Goal: Task Accomplishment & Management: Manage account settings

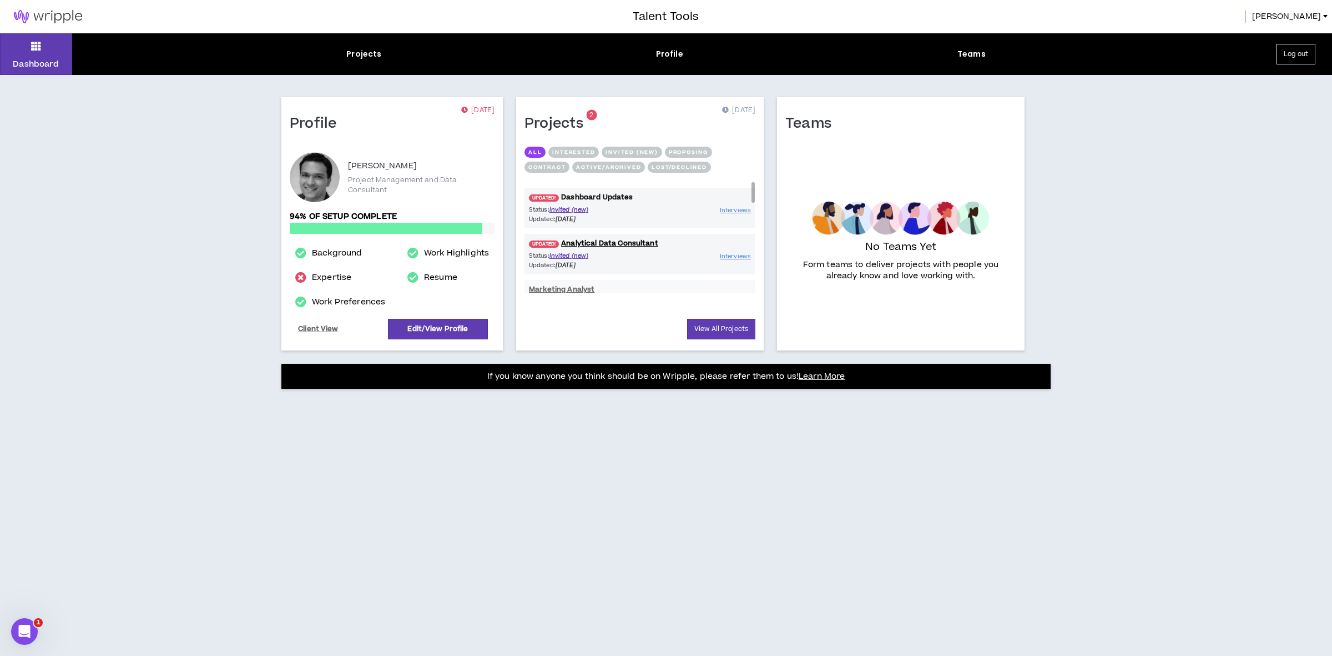
click at [615, 195] on link "UPDATED! Dashboard Updates" at bounding box center [640, 197] width 231 height 11
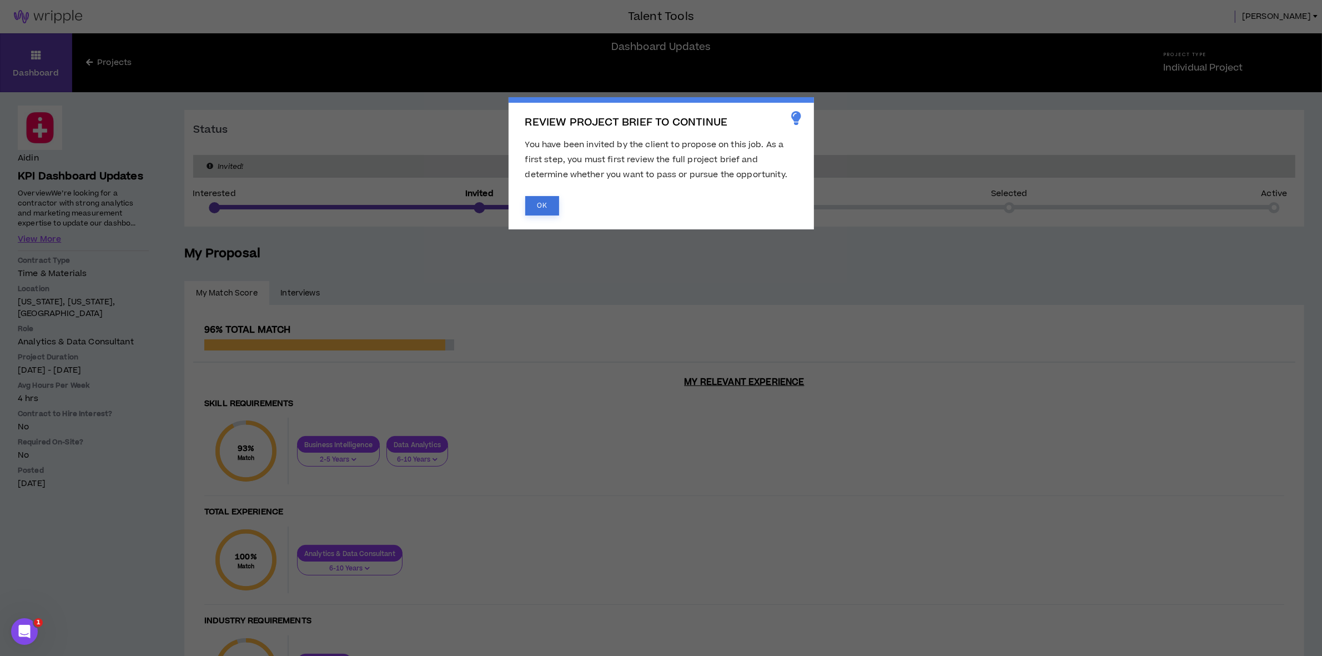
click at [526, 209] on button "OK" at bounding box center [542, 205] width 34 height 19
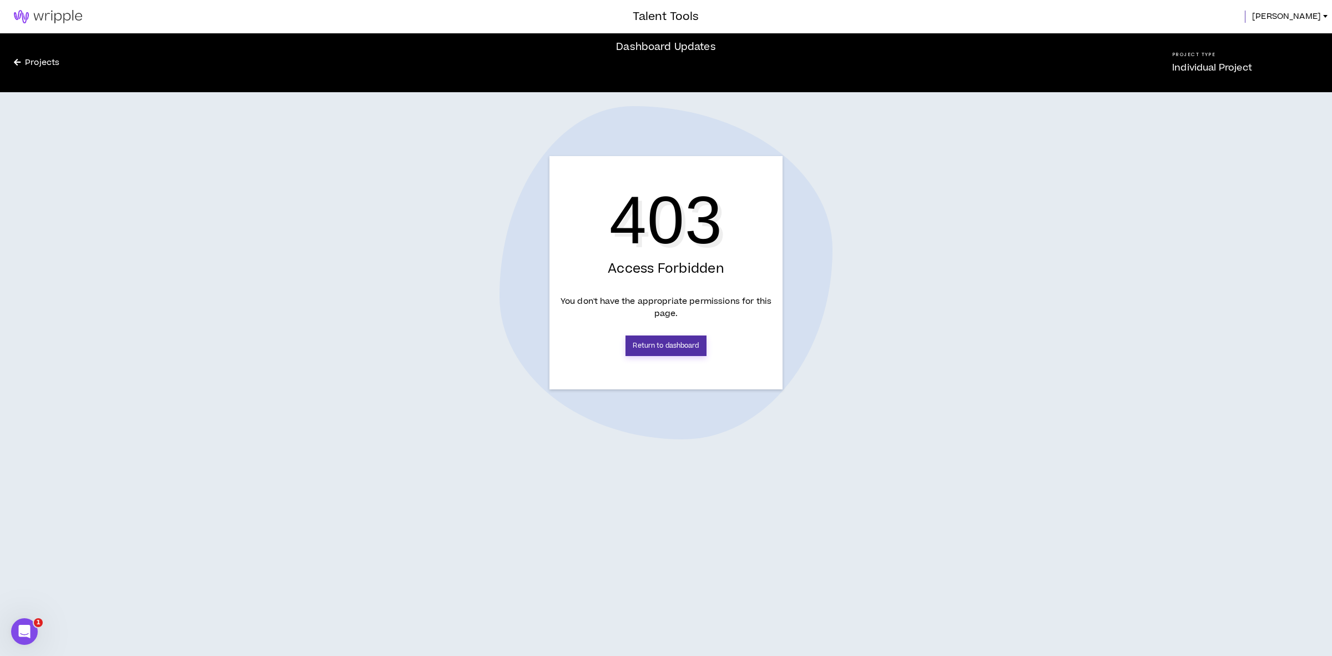
click at [684, 345] on link "Return to dashboard" at bounding box center [666, 345] width 80 height 21
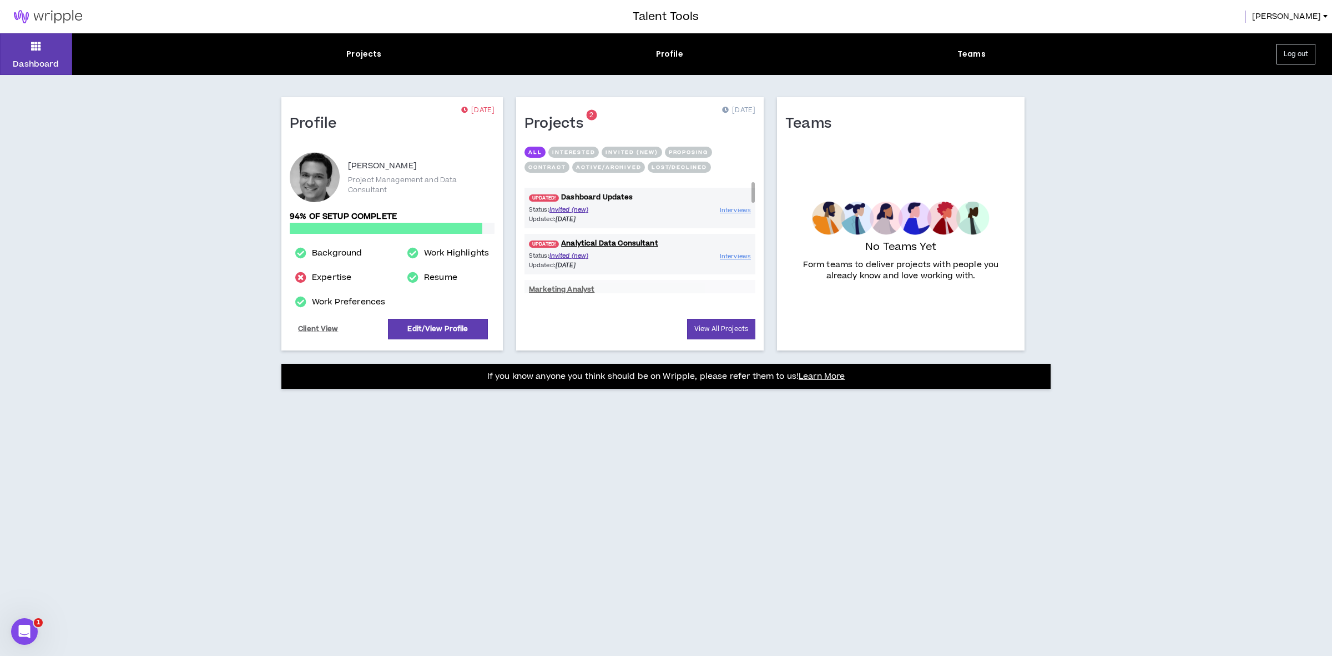
click at [575, 197] on link "UPDATED! Dashboard Updates" at bounding box center [640, 197] width 231 height 11
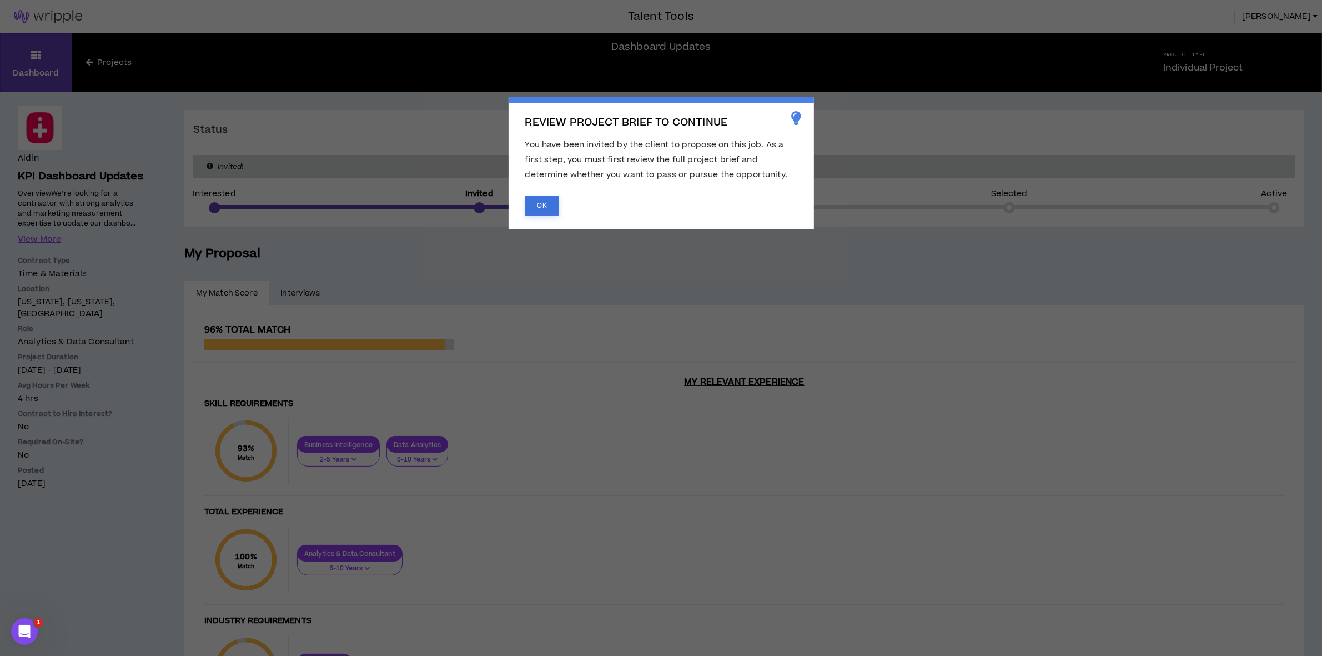
click at [548, 207] on button "OK" at bounding box center [542, 205] width 34 height 19
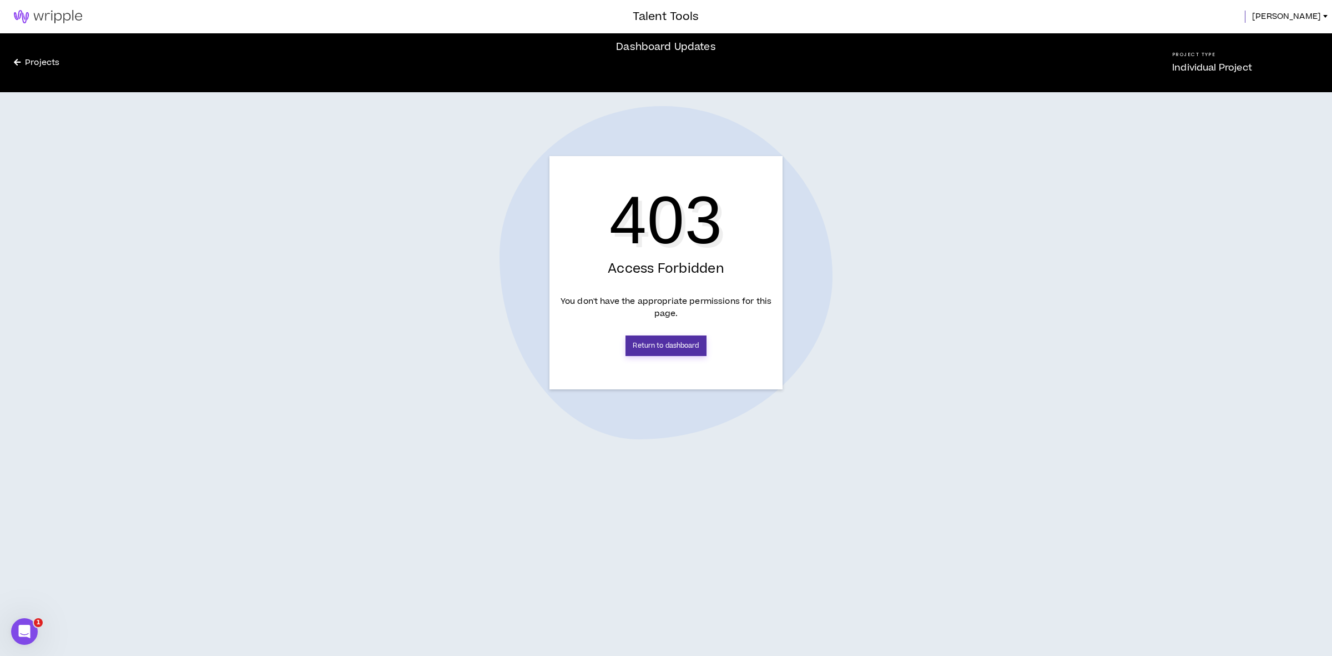
click at [659, 340] on link "Return to dashboard" at bounding box center [666, 345] width 80 height 21
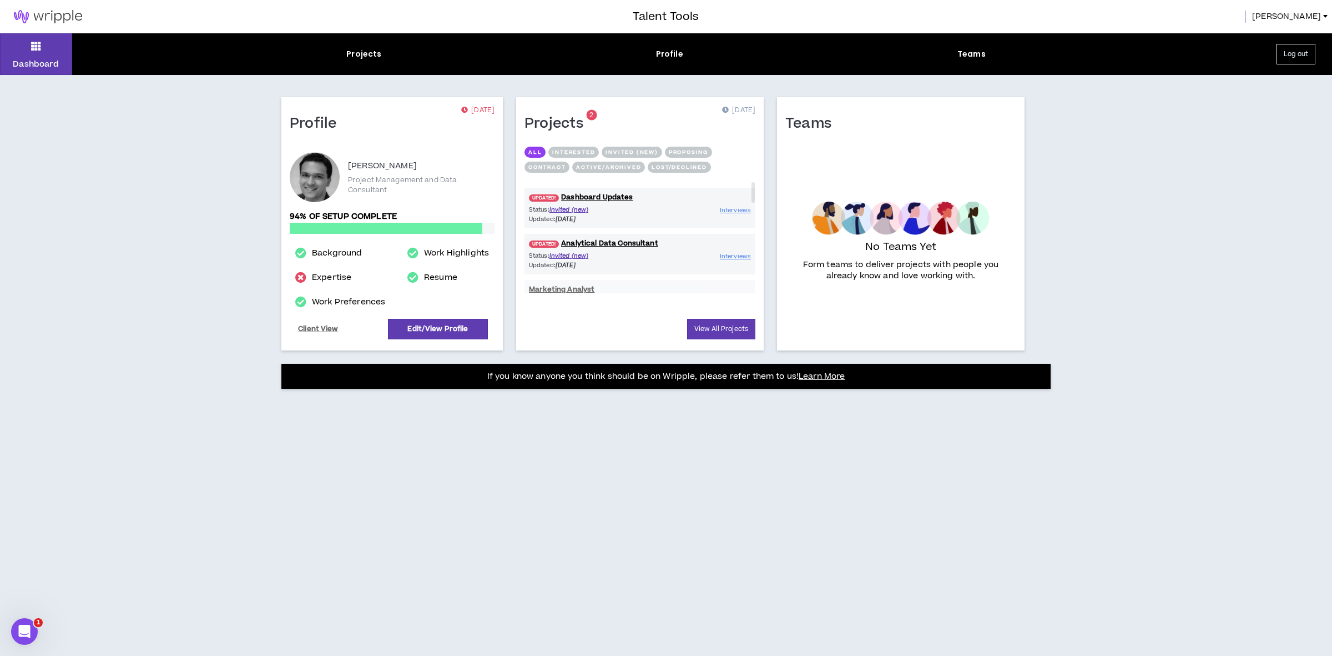
click at [1314, 11] on span "[PERSON_NAME]" at bounding box center [1286, 17] width 69 height 12
click at [1234, 187] on div "Dashboard Projects Profile Teams Log out Profile [DATE] [PERSON_NAME] Project M…" at bounding box center [666, 344] width 1332 height 622
click at [1305, 49] on button "Log out" at bounding box center [1296, 54] width 39 height 21
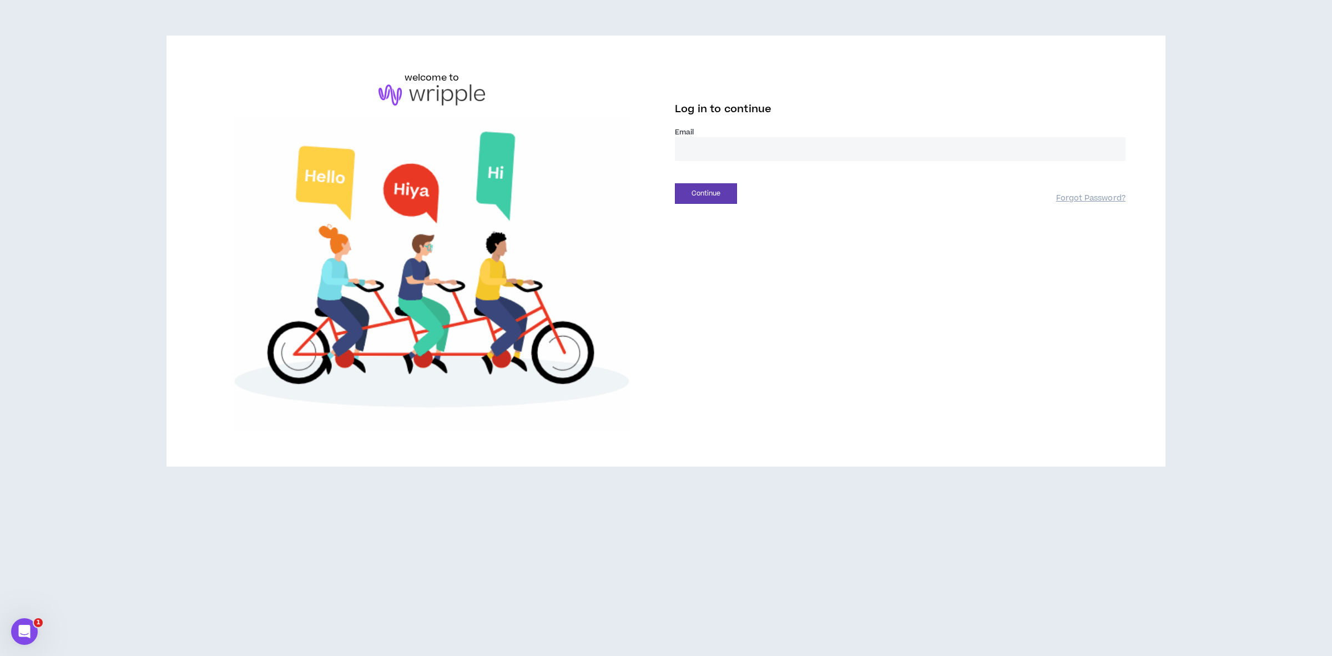
click at [748, 150] on input "email" at bounding box center [900, 149] width 451 height 24
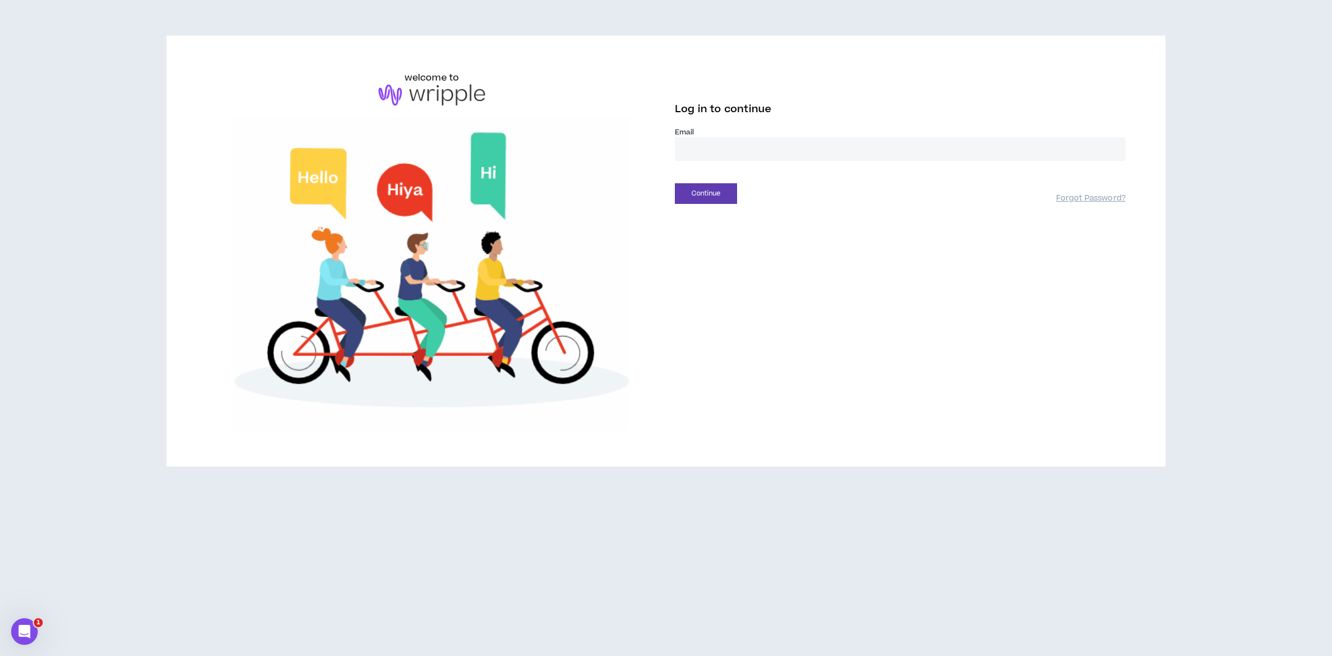
type input "**********"
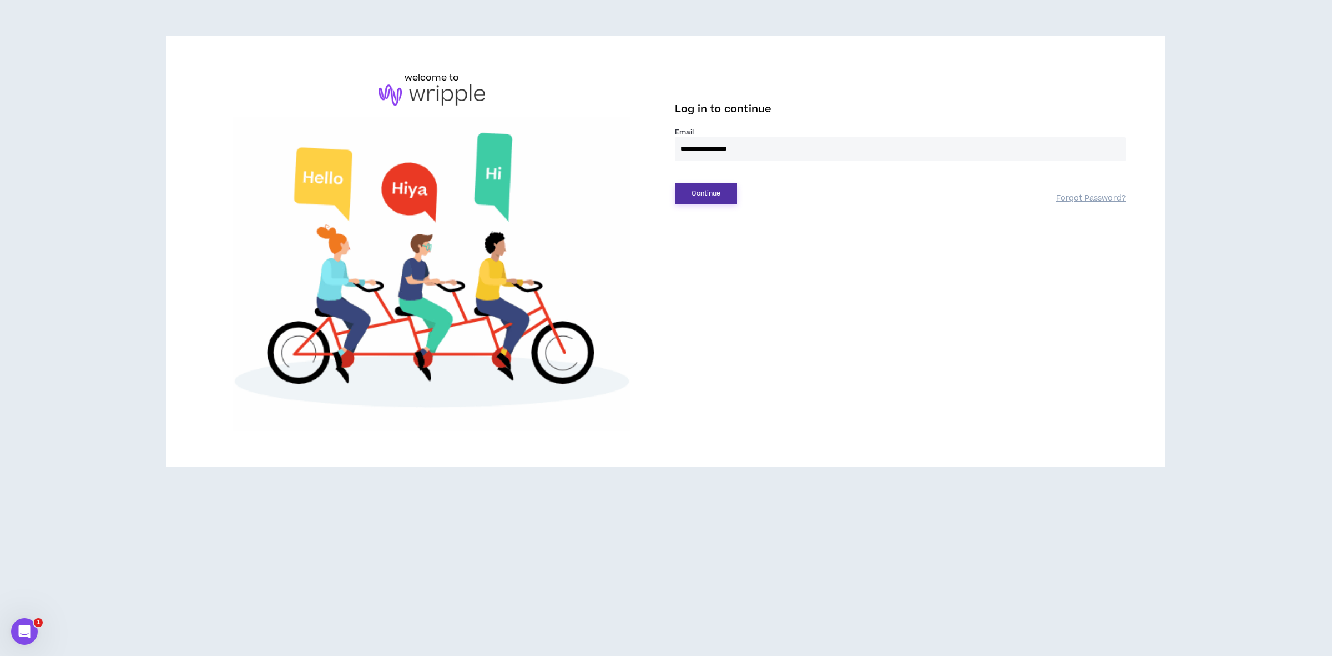
click at [708, 190] on button "Continue" at bounding box center [706, 193] width 62 height 21
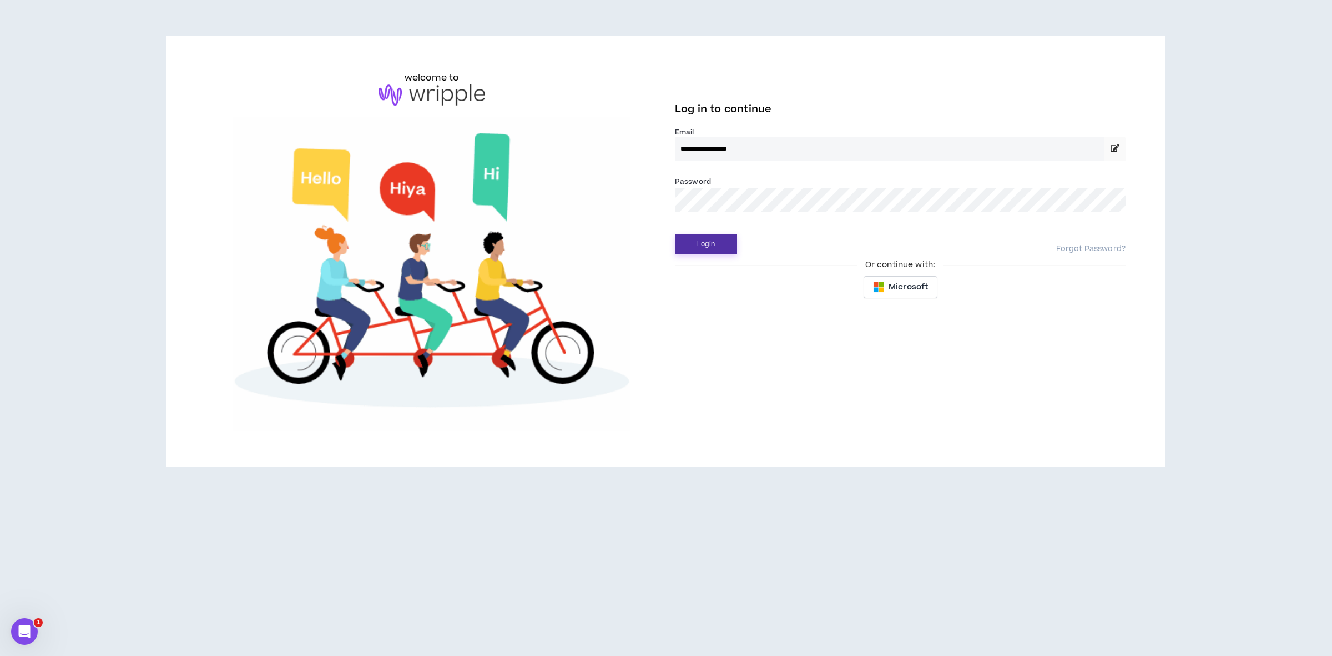
click at [702, 236] on button "Login" at bounding box center [706, 244] width 62 height 21
